Goal: Find specific page/section: Find specific page/section

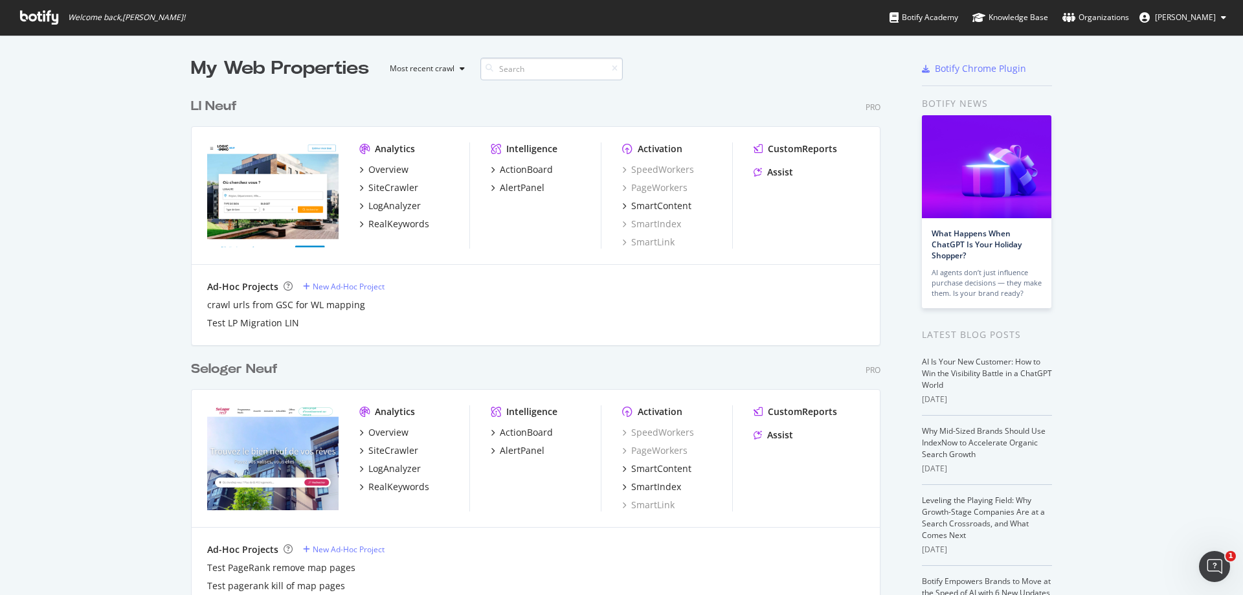
click at [532, 67] on input at bounding box center [552, 69] width 142 height 23
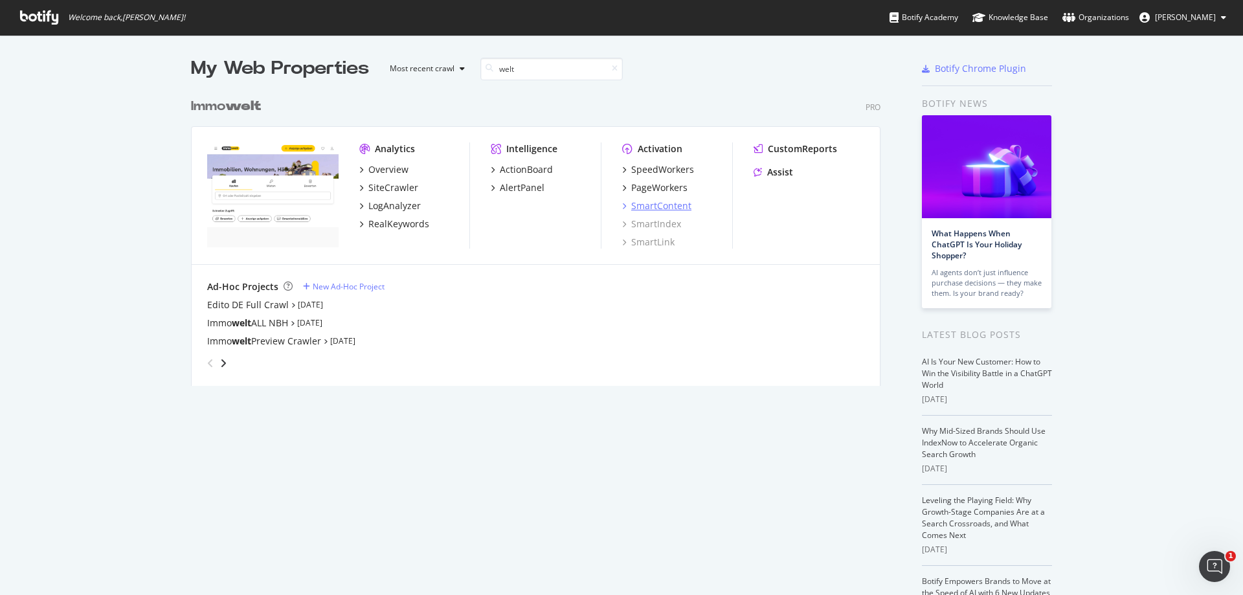
type input "welt"
click at [677, 208] on div "SmartContent" at bounding box center [661, 205] width 60 height 13
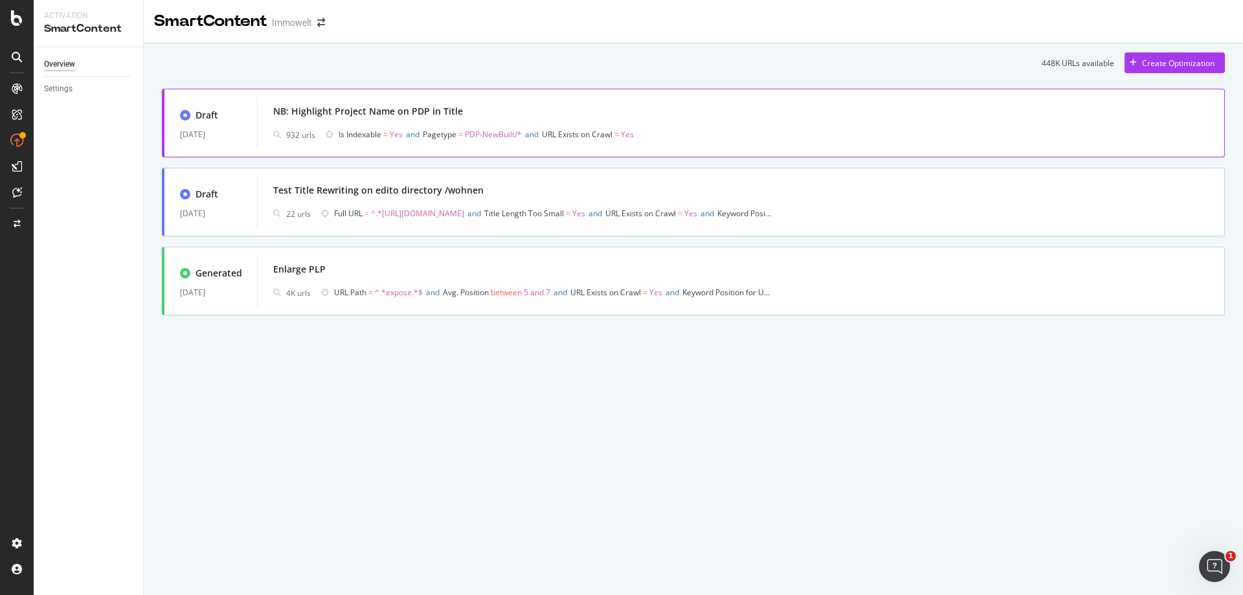
click at [714, 130] on span "Is Indexable = Yes and Pagetype = PDP-NewBuilt/* and URL Exists on Crawl = Yes" at bounding box center [557, 135] width 437 height 18
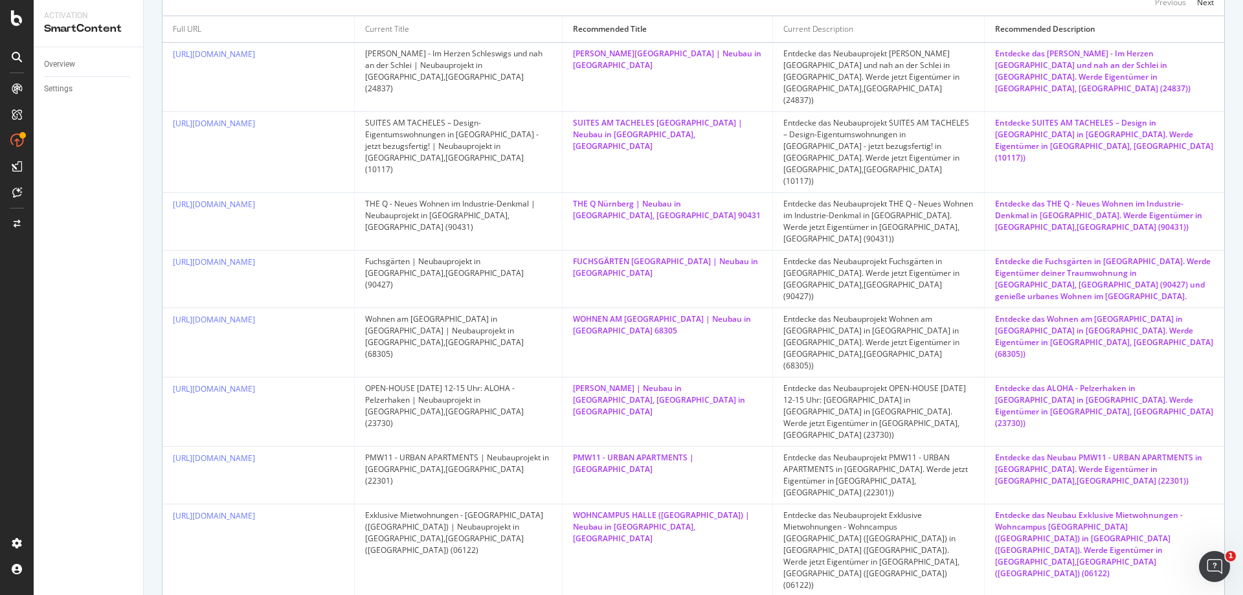
scroll to position [243, 0]
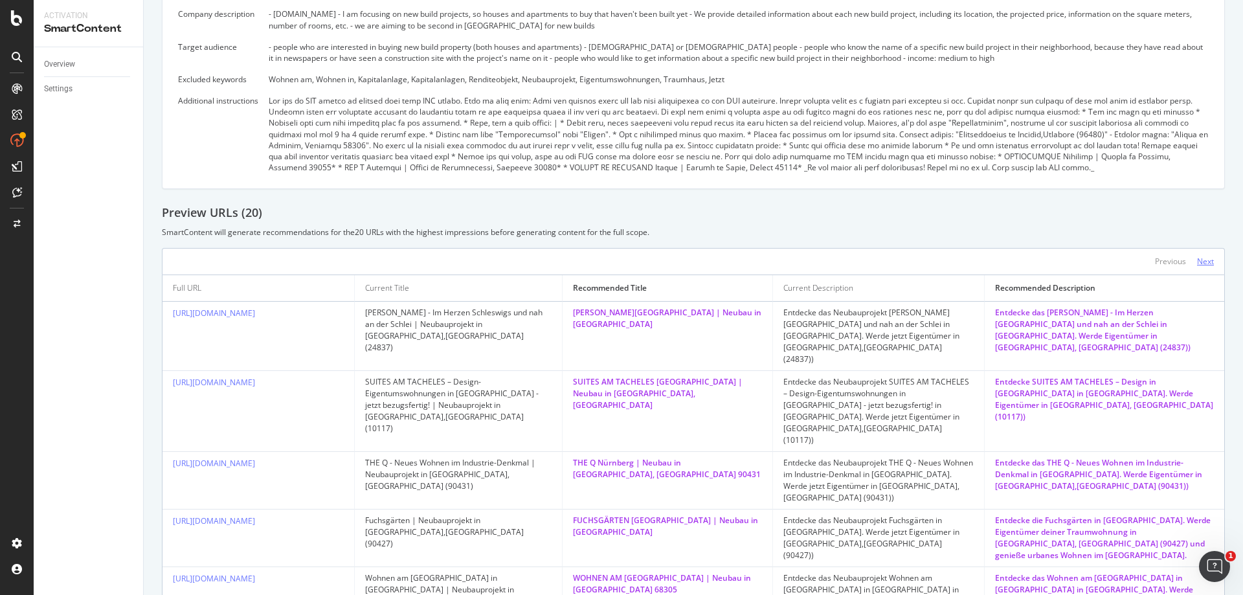
click at [1198, 262] on div "Next" at bounding box center [1206, 261] width 17 height 11
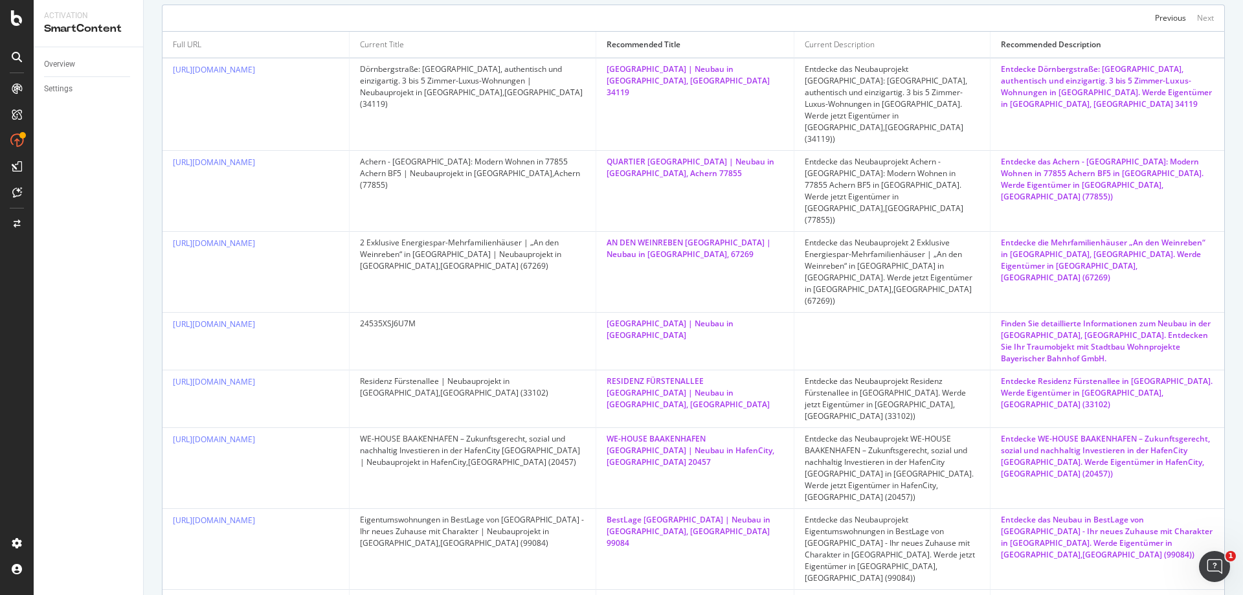
scroll to position [343, 0]
